Goal: Find specific page/section

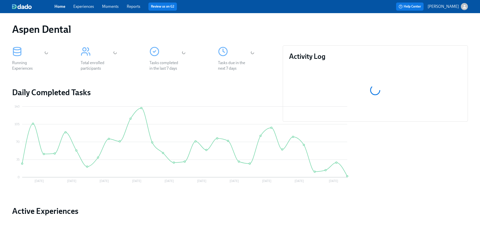
click at [136, 7] on link "Reports" at bounding box center [134, 6] width 14 height 5
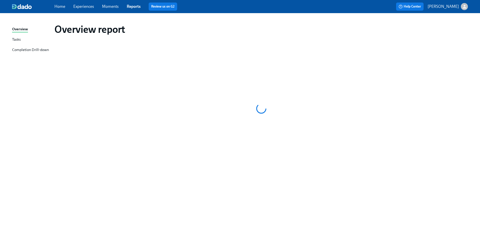
click at [45, 50] on div "Completion Drill-down" at bounding box center [30, 50] width 37 height 6
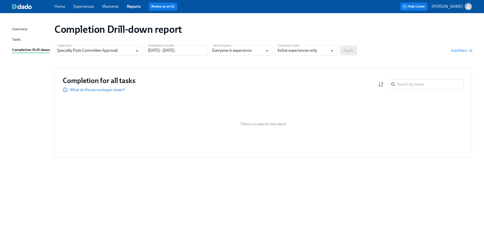
click at [18, 29] on div "Overview" at bounding box center [19, 29] width 15 height 6
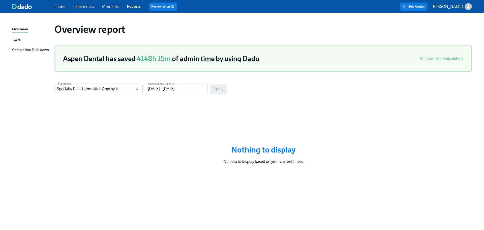
click at [62, 7] on link "Home" at bounding box center [59, 6] width 11 height 5
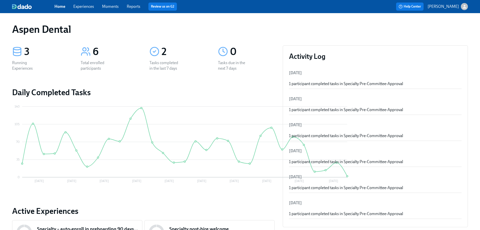
click at [114, 51] on div "6" at bounding box center [115, 51] width 44 height 13
click at [113, 53] on div "6" at bounding box center [115, 51] width 44 height 13
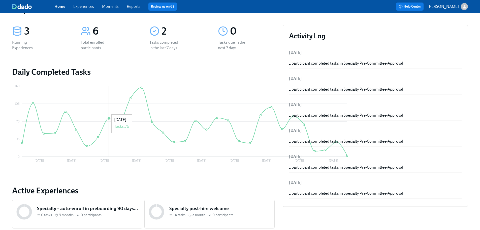
scroll to position [47, 0]
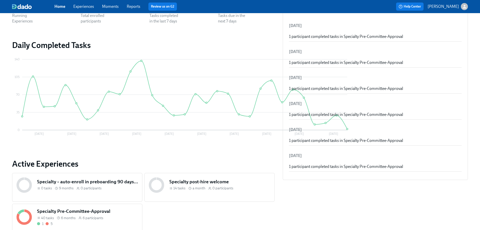
drag, startPoint x: 284, startPoint y: 185, endPoint x: 222, endPoint y: 2, distance: 192.8
click at [76, 215] on div "6 months" at bounding box center [66, 217] width 19 height 5
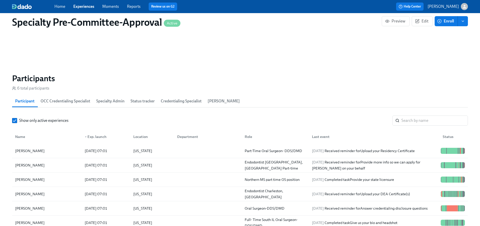
scroll to position [830, 0]
